Goal: Task Accomplishment & Management: Complete application form

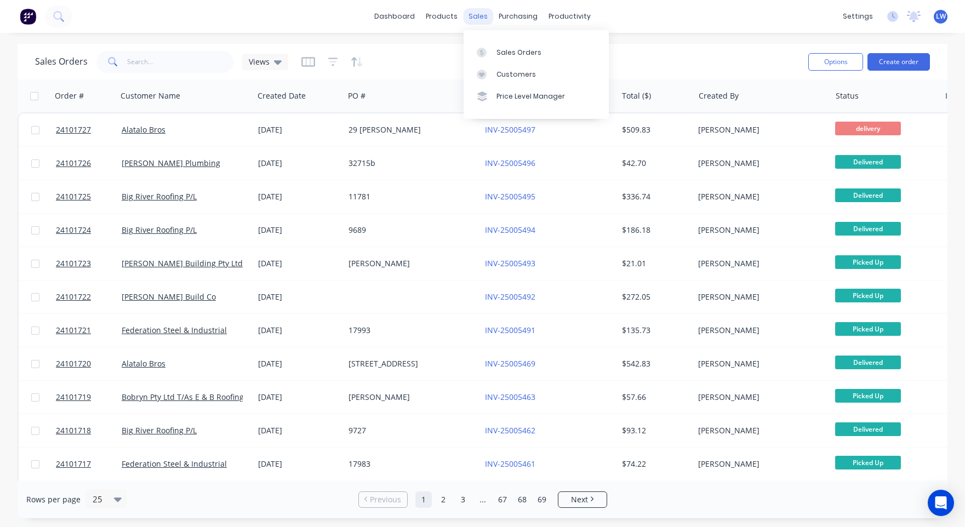
click at [469, 18] on div "sales" at bounding box center [478, 16] width 30 height 16
click at [511, 49] on div "Sales Orders" at bounding box center [519, 53] width 45 height 10
click at [904, 59] on button "Create order" at bounding box center [899, 62] width 62 height 18
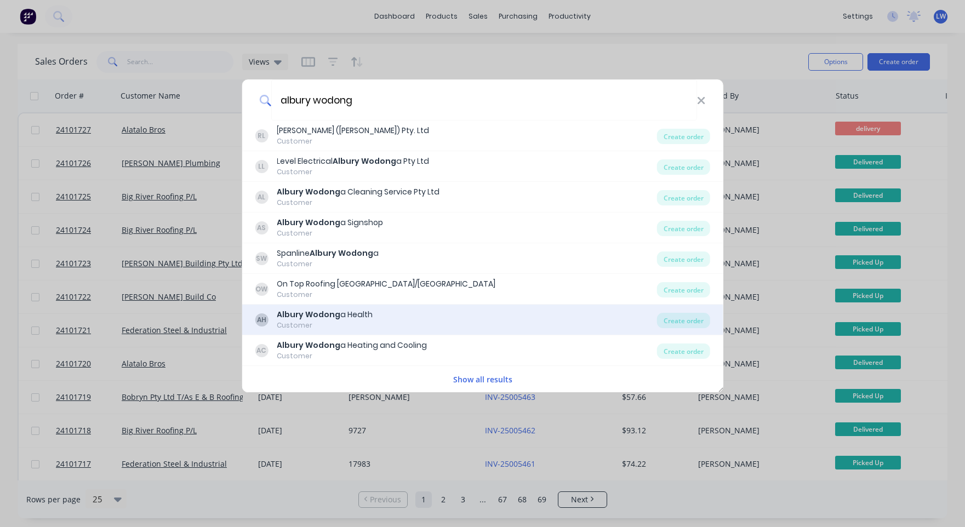
type input "albury wodong"
click at [342, 313] on div "Albury Wodong a Health" at bounding box center [325, 315] width 96 height 12
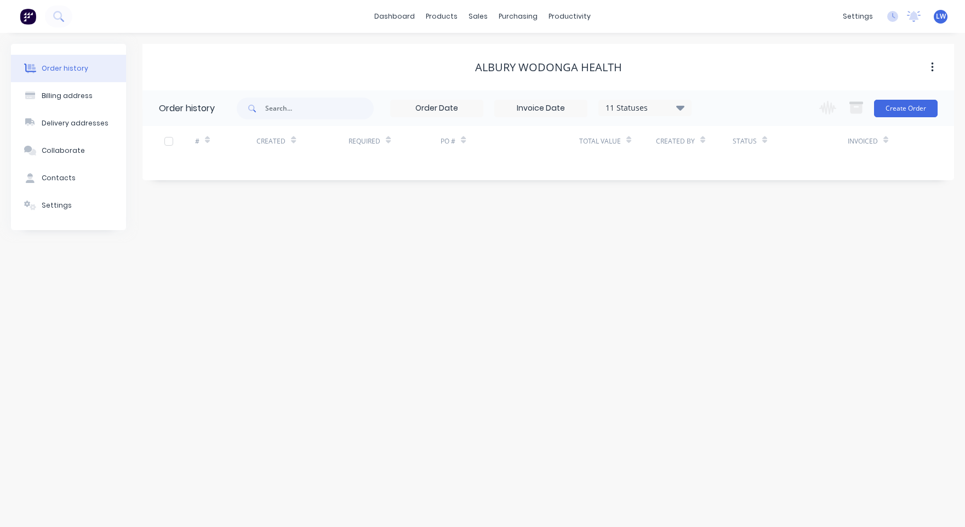
click at [880, 121] on div "Change order status Submitted In Production delivery Ready for Pick Up Delivere…" at bounding box center [875, 108] width 125 height 36
click at [895, 105] on button "Create Order" at bounding box center [906, 109] width 64 height 18
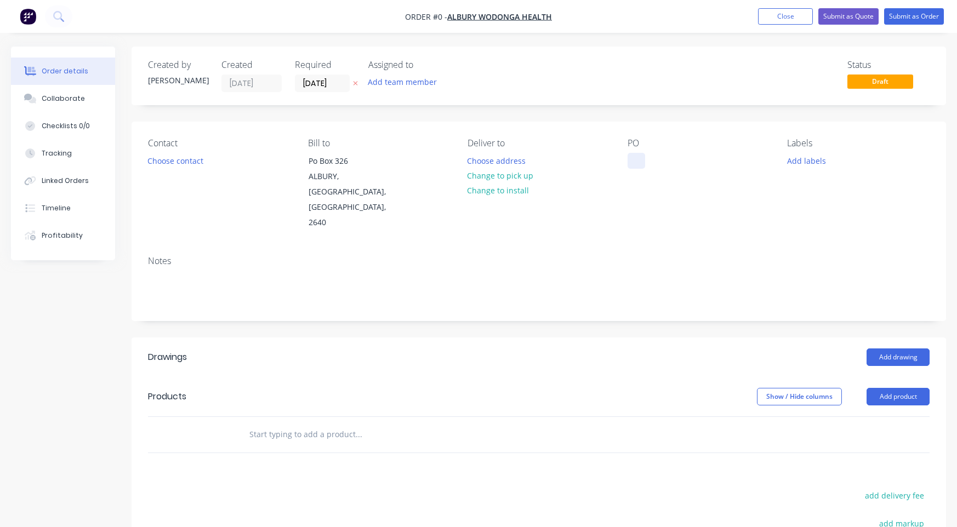
click at [628, 160] on div at bounding box center [637, 161] width 18 height 16
click at [892, 327] on div "Order details Collaborate Checklists 0/0 Tracking Linked Orders Timeline Profit…" at bounding box center [478, 390] width 957 height 686
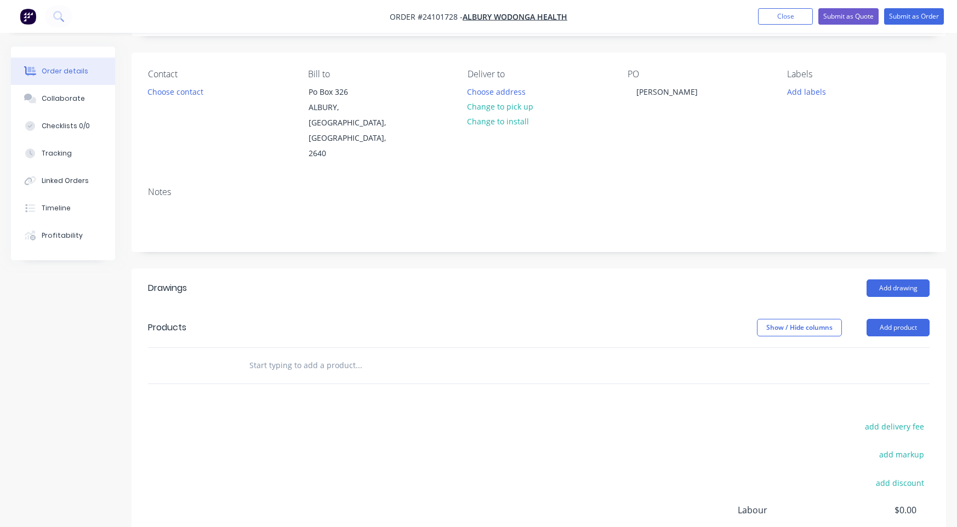
scroll to position [55, 0]
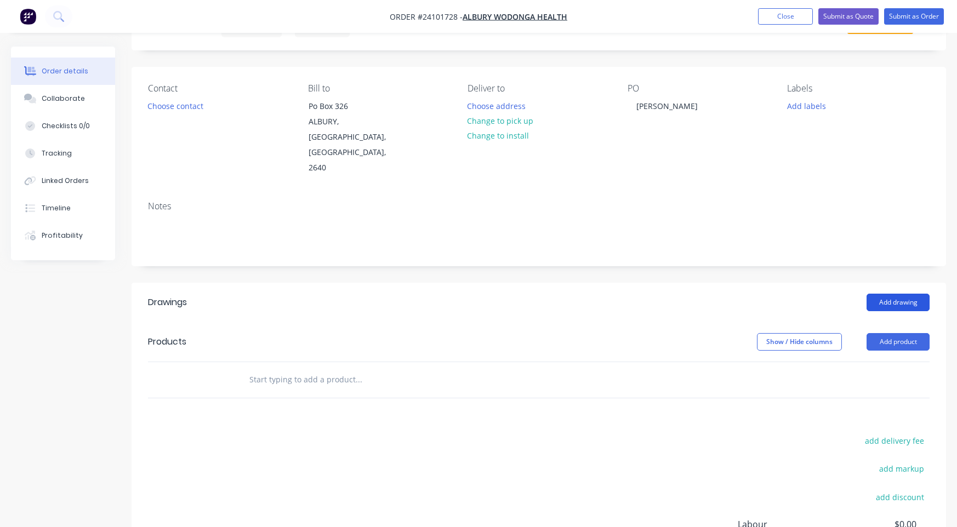
click at [883, 294] on button "Add drawing" at bounding box center [898, 303] width 63 height 18
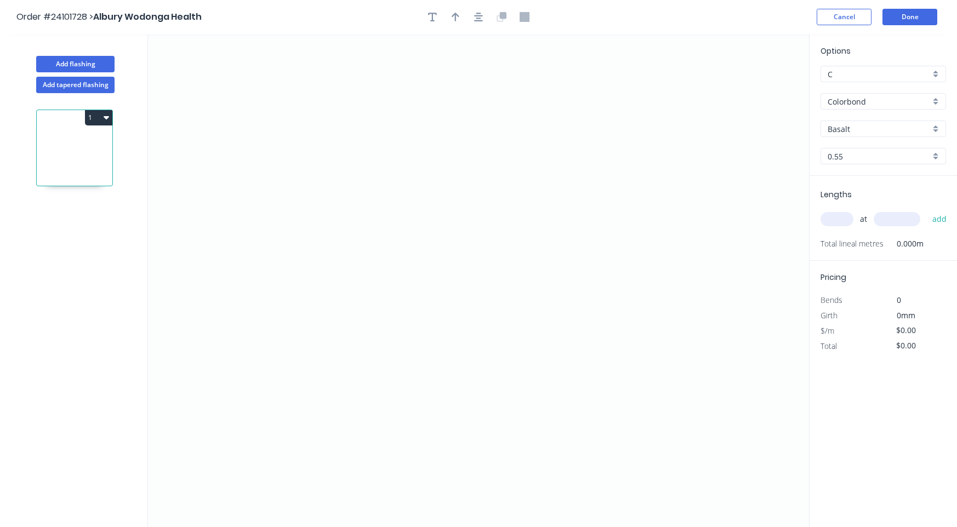
drag, startPoint x: 47, startPoint y: 124, endPoint x: 49, endPoint y: 150, distance: 25.8
click at [49, 150] on div "1" at bounding box center [74, 148] width 77 height 77
drag, startPoint x: 260, startPoint y: 139, endPoint x: 257, endPoint y: 319, distance: 179.8
click at [257, 319] on icon "0" at bounding box center [478, 280] width 661 height 493
drag, startPoint x: 257, startPoint y: 319, endPoint x: 379, endPoint y: 319, distance: 122.3
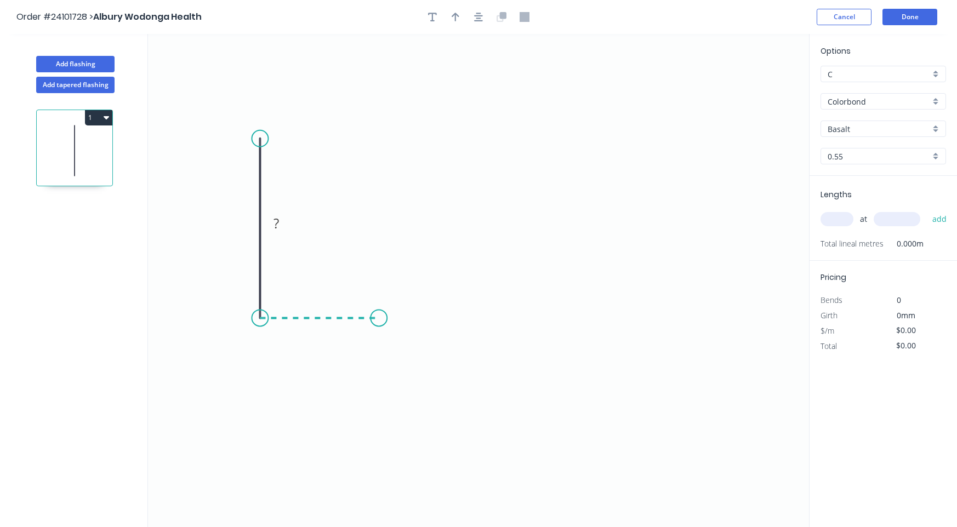
click at [379, 319] on icon "0 ?" at bounding box center [478, 280] width 661 height 493
drag, startPoint x: 379, startPoint y: 319, endPoint x: 379, endPoint y: 234, distance: 85.0
click at [379, 234] on icon "0 ? ?" at bounding box center [478, 280] width 661 height 493
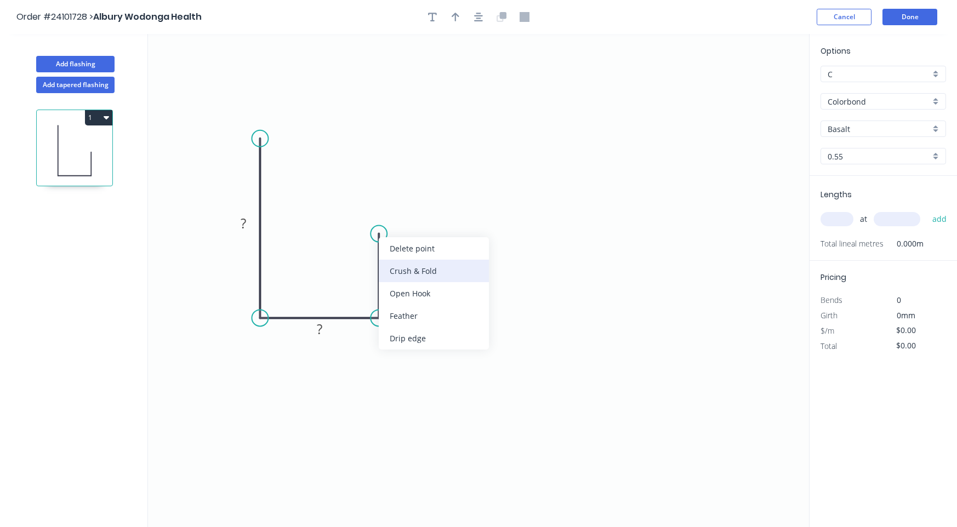
click at [397, 274] on div "Crush & Fold" at bounding box center [434, 271] width 110 height 22
click at [397, 274] on tspan "?" at bounding box center [395, 271] width 5 height 18
click at [332, 329] on rect at bounding box center [320, 329] width 36 height 22
click at [321, 331] on tspan "?" at bounding box center [319, 329] width 5 height 18
click at [244, 218] on tspan "?" at bounding box center [243, 223] width 5 height 18
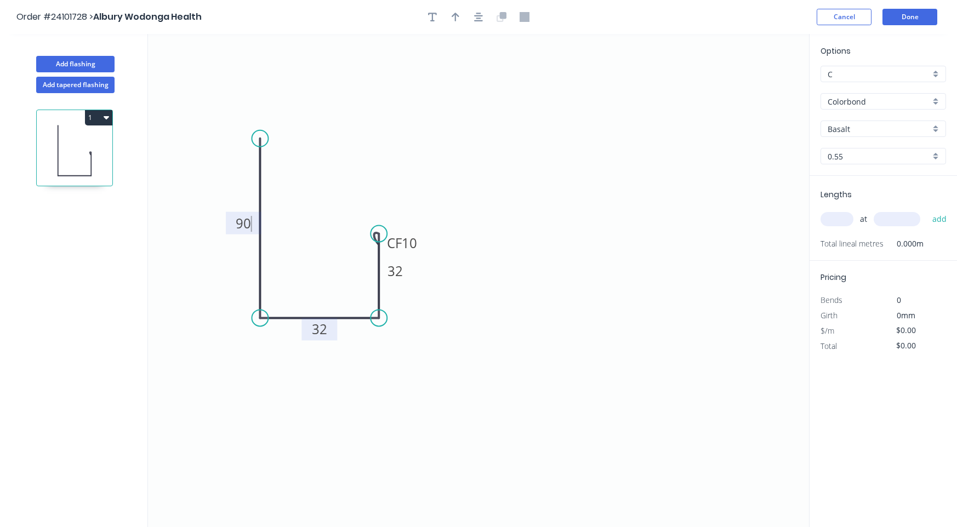
click at [911, 128] on input "Basalt" at bounding box center [879, 129] width 103 height 12
type input "$11.09"
click at [889, 151] on div "Monument" at bounding box center [883, 149] width 124 height 19
type input "Monument"
click at [839, 220] on input "text" at bounding box center [837, 219] width 33 height 14
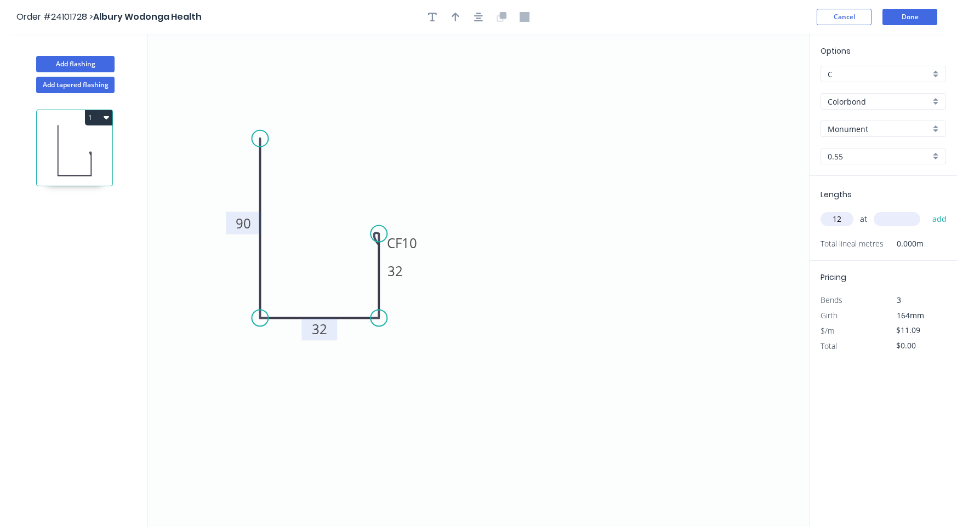
type input "12"
click at [890, 218] on input "text" at bounding box center [897, 219] width 47 height 14
type input "800"
click at [938, 218] on button "add" at bounding box center [940, 219] width 26 height 19
type input "$106.46"
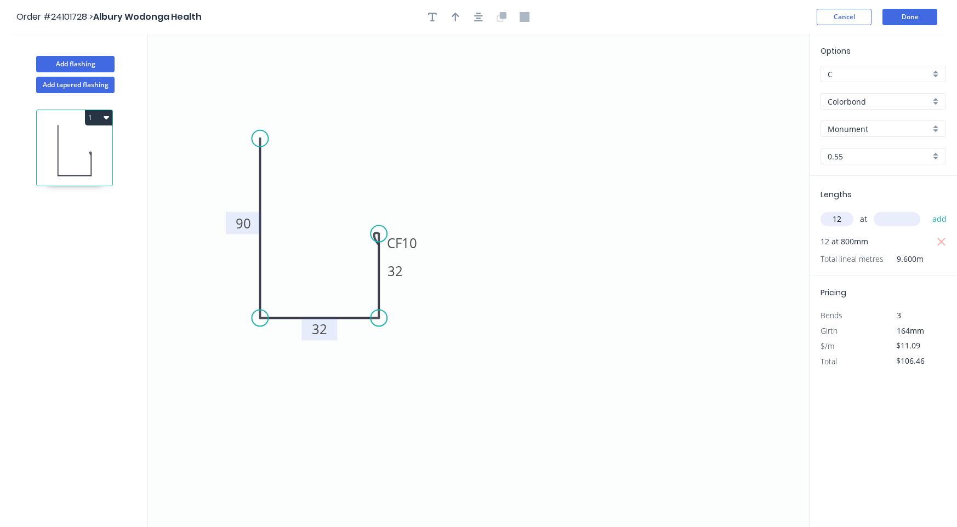
type input "12"
click at [890, 223] on input "text" at bounding box center [897, 219] width 47 height 14
type input "1400"
click at [940, 221] on button "add" at bounding box center [940, 219] width 26 height 19
type input "$292.78"
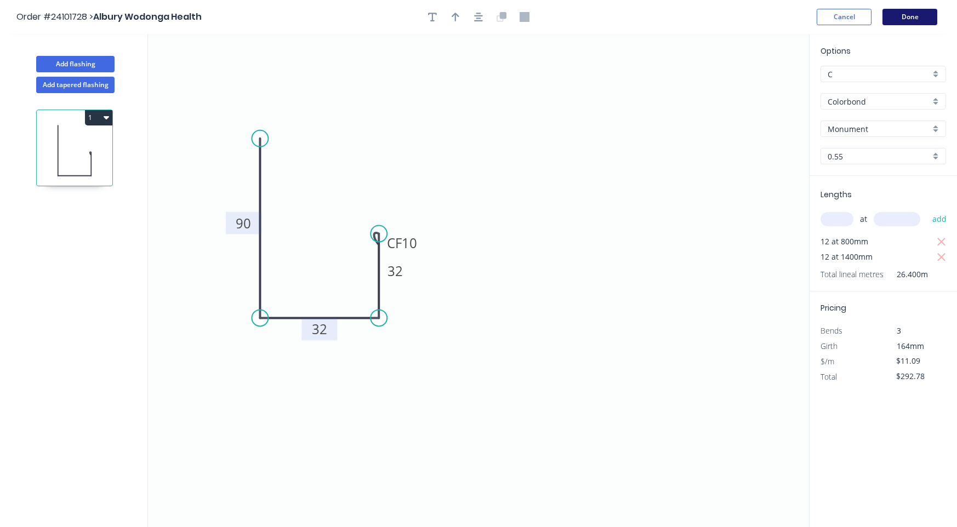
click at [913, 16] on button "Done" at bounding box center [910, 17] width 55 height 16
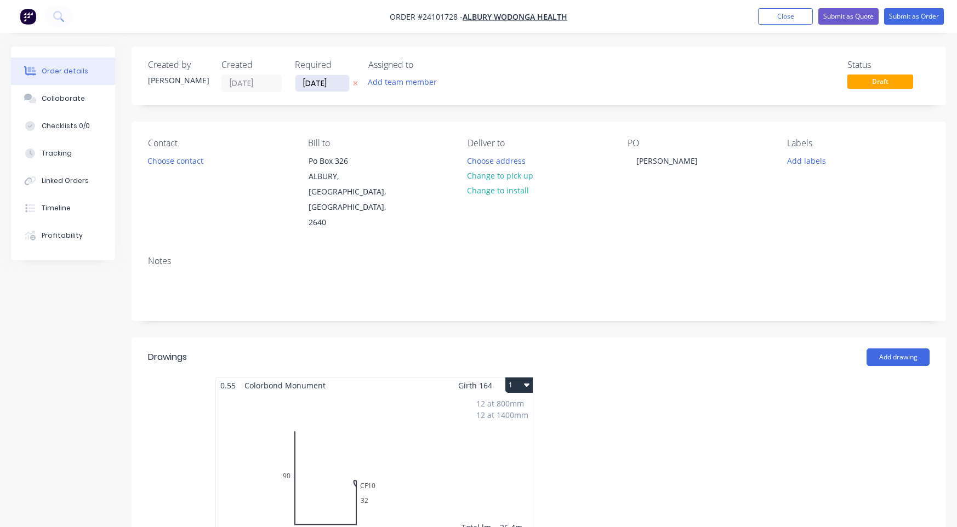
click at [331, 82] on input "[DATE]" at bounding box center [322, 83] width 54 height 16
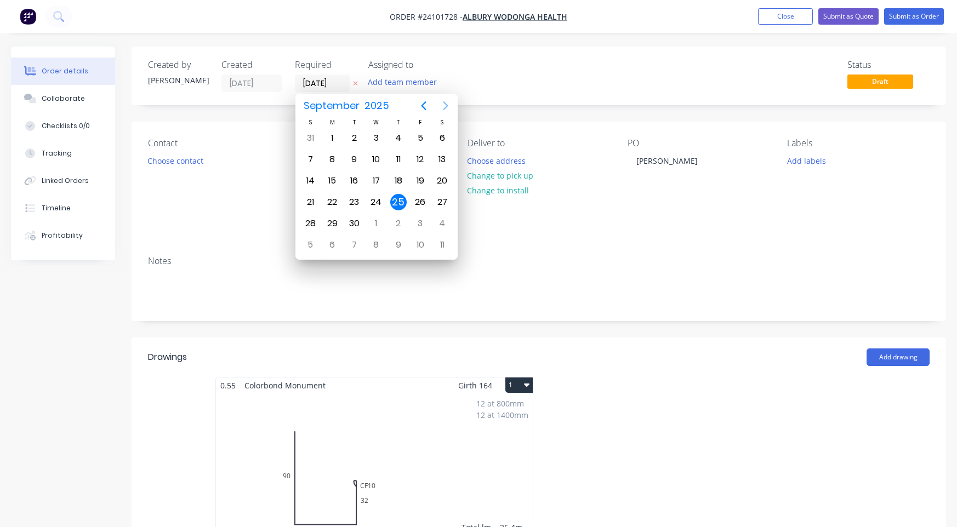
click at [447, 105] on icon "Next page" at bounding box center [445, 105] width 13 height 13
click at [396, 221] on div "30" at bounding box center [398, 223] width 16 height 16
type input "[DATE]"
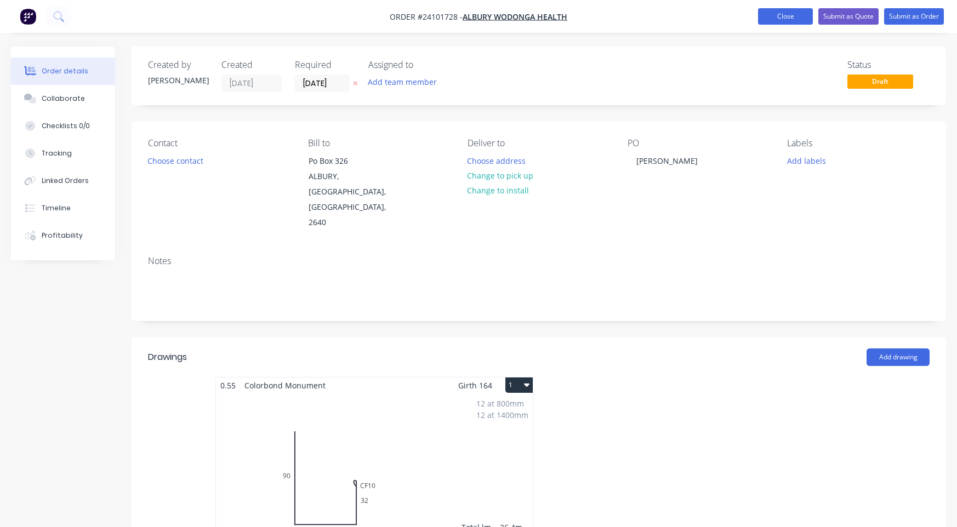
click at [777, 17] on button "Close" at bounding box center [785, 16] width 55 height 16
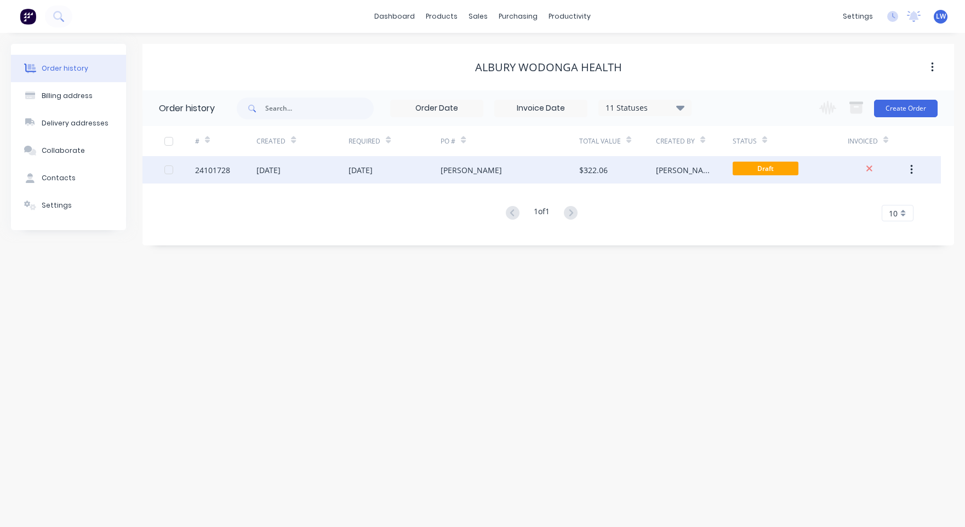
click at [914, 170] on button "button" at bounding box center [912, 170] width 26 height 20
click at [860, 195] on div "Archive" at bounding box center [873, 199] width 84 height 16
